Goal: Transaction & Acquisition: Book appointment/travel/reservation

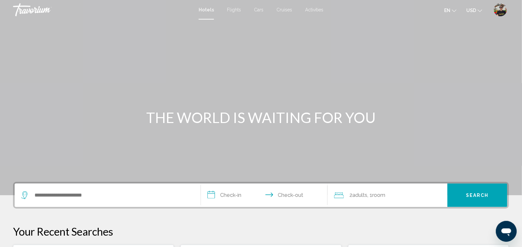
click at [244, 9] on img "User Menu" at bounding box center [500, 9] width 13 height 13
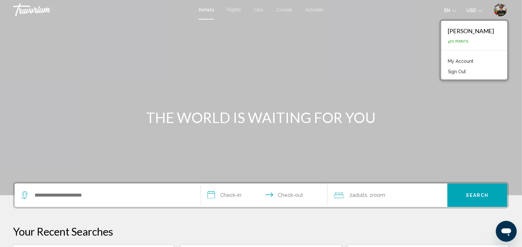
click at [244, 58] on link "My Account" at bounding box center [461, 61] width 32 height 8
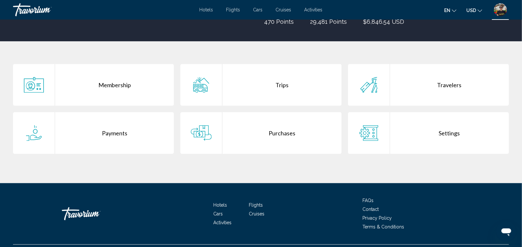
scroll to position [120, 0]
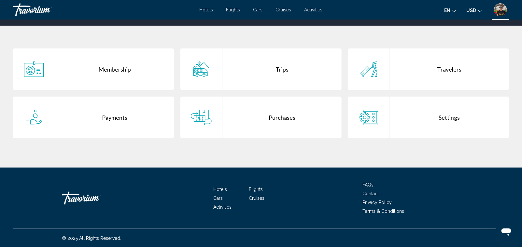
click at [244, 112] on div "Purchases" at bounding box center [282, 118] width 119 height 42
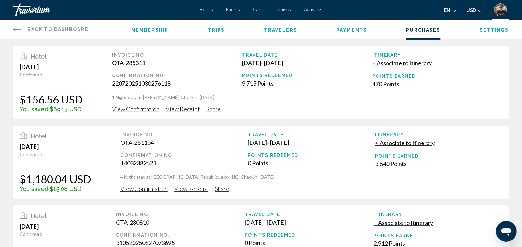
click at [210, 9] on span "Hotels" at bounding box center [207, 9] width 14 height 5
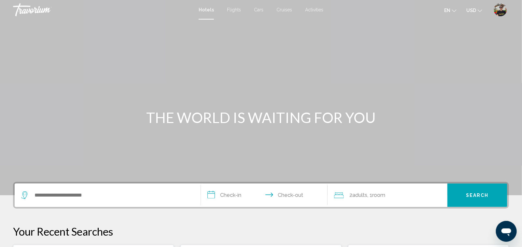
click at [121, 165] on div "Search widget" at bounding box center [107, 195] width 173 height 23
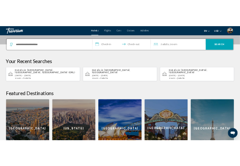
scroll to position [161, 0]
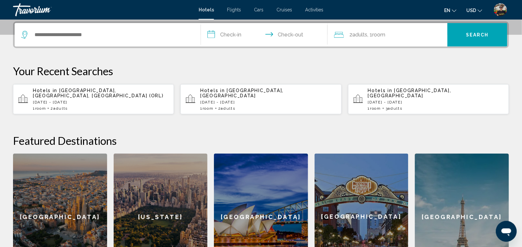
click at [116, 45] on div "Search widget" at bounding box center [107, 34] width 173 height 23
click at [117, 40] on div "Search widget" at bounding box center [107, 34] width 173 height 23
click at [118, 30] on input "Search widget" at bounding box center [112, 35] width 157 height 10
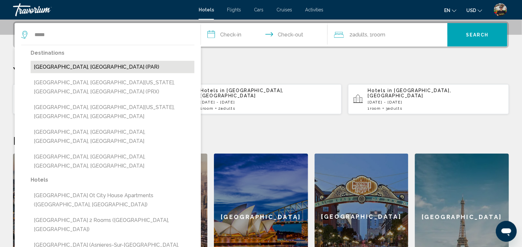
click at [88, 70] on button "[GEOGRAPHIC_DATA], [GEOGRAPHIC_DATA] (PAR)" at bounding box center [113, 67] width 164 height 12
type input "**********"
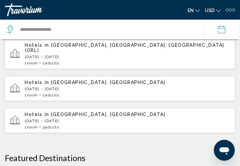
click at [159, 10] on div "en English Español Français Italiano Português русский USD USD ($) MXN (Mex$) C…" at bounding box center [180, 10] width 112 height 10
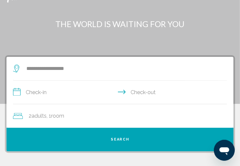
scroll to position [12, 0]
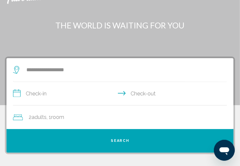
click at [45, 93] on input "**********" at bounding box center [121, 94] width 217 height 25
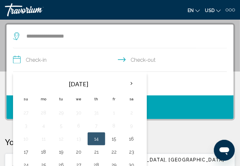
scroll to position [47, 0]
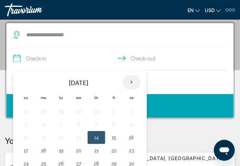
click at [127, 80] on th "Next month" at bounding box center [132, 82] width 18 height 14
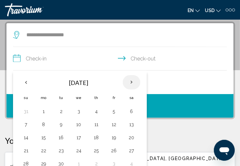
click at [127, 80] on th "Next month" at bounding box center [132, 82] width 18 height 14
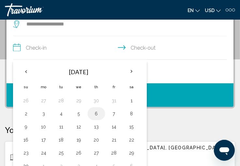
scroll to position [77, 0]
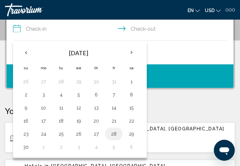
click at [111, 129] on button "28" at bounding box center [114, 133] width 10 height 9
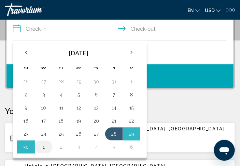
click at [44, 146] on button "1" at bounding box center [43, 146] width 10 height 9
type input "**********"
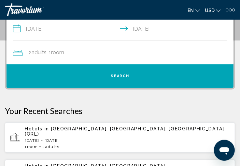
click at [65, 61] on div "2 Adult Adults , 1 Room rooms" at bounding box center [123, 52] width 221 height 23
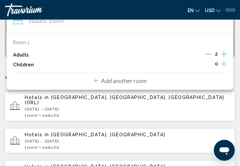
scroll to position [136, 0]
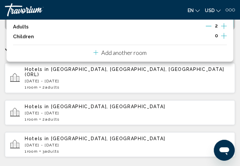
click at [149, 91] on div "Hotels in [GEOGRAPHIC_DATA], [GEOGRAPHIC_DATA], [GEOGRAPHIC_DATA] ([GEOGRAPHIC_…" at bounding box center [120, 110] width 230 height 95
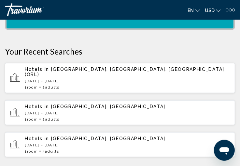
scroll to position [77, 0]
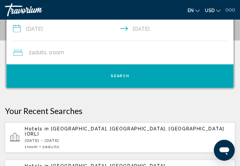
click at [132, 75] on button "Search" at bounding box center [120, 75] width 227 height 23
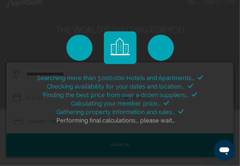
scroll to position [0, 0]
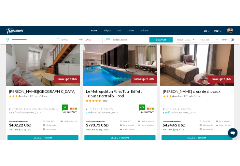
scroll to position [29, 0]
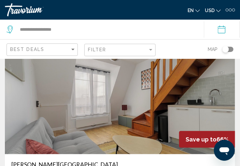
click at [171, 7] on div "en English Español Français Italiano Português русский USD USD ($) MXN (Mex$) C…" at bounding box center [180, 10] width 112 height 10
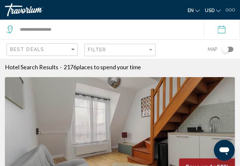
scroll to position [0, 0]
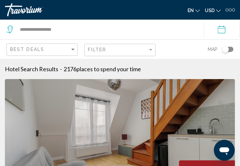
click at [156, 11] on div "en English Español Français Italiano Português русский USD USD ($) MXN (Mex$) C…" at bounding box center [180, 10] width 112 height 10
